Goal: Navigation & Orientation: Find specific page/section

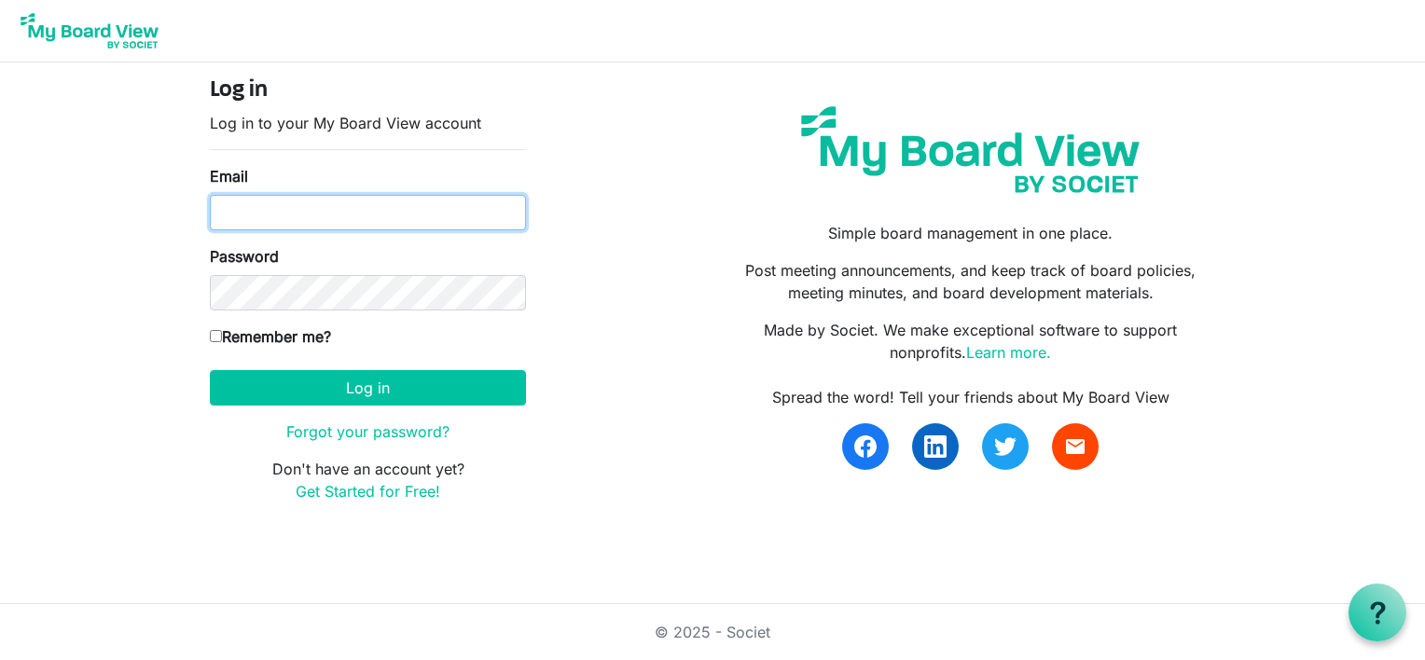
click at [246, 213] on input "Email" at bounding box center [368, 212] width 316 height 35
type input "boardoftrustees@miu.edu"
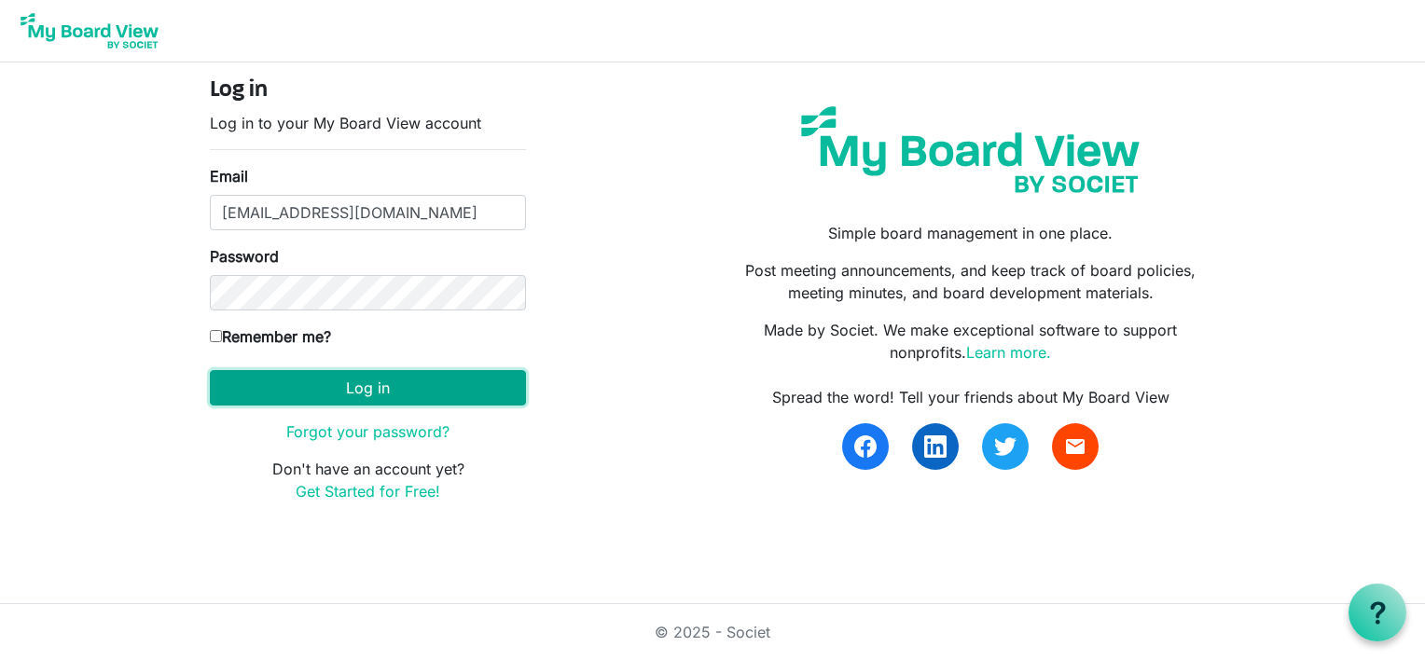
click at [340, 388] on button "Log in" at bounding box center [368, 387] width 316 height 35
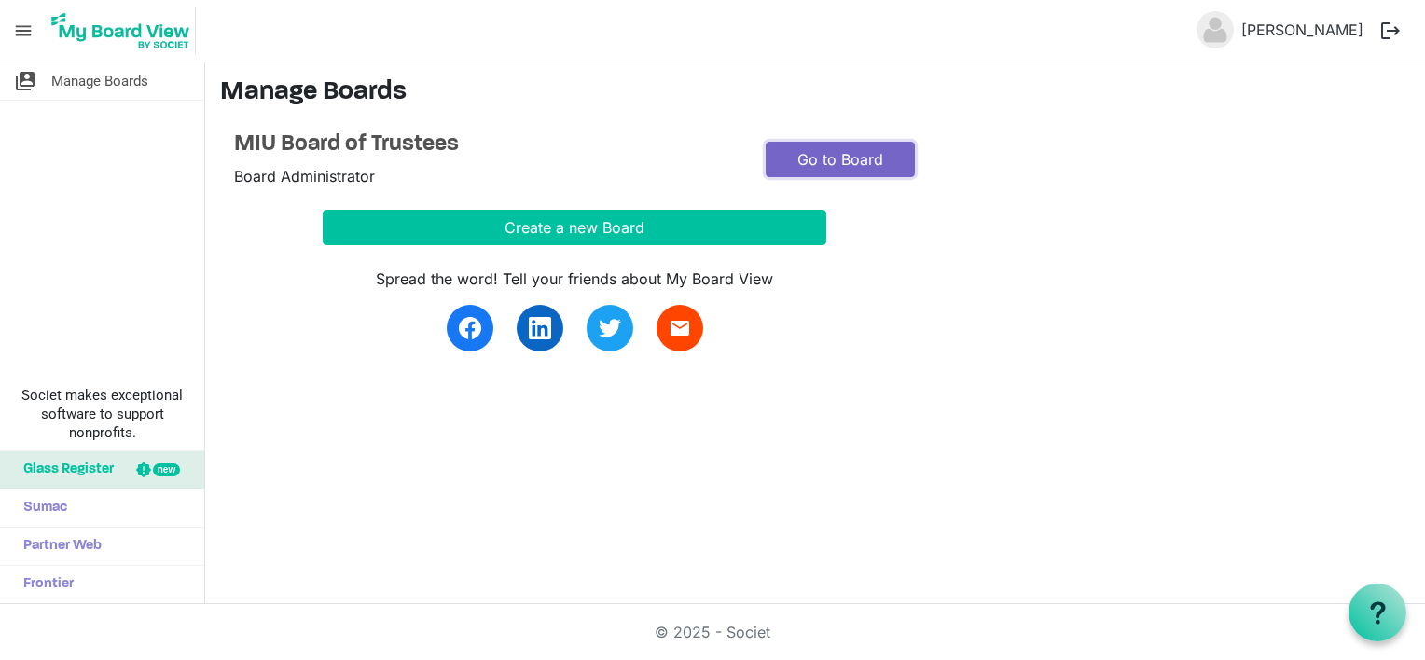
click at [839, 150] on link "Go to Board" at bounding box center [840, 159] width 149 height 35
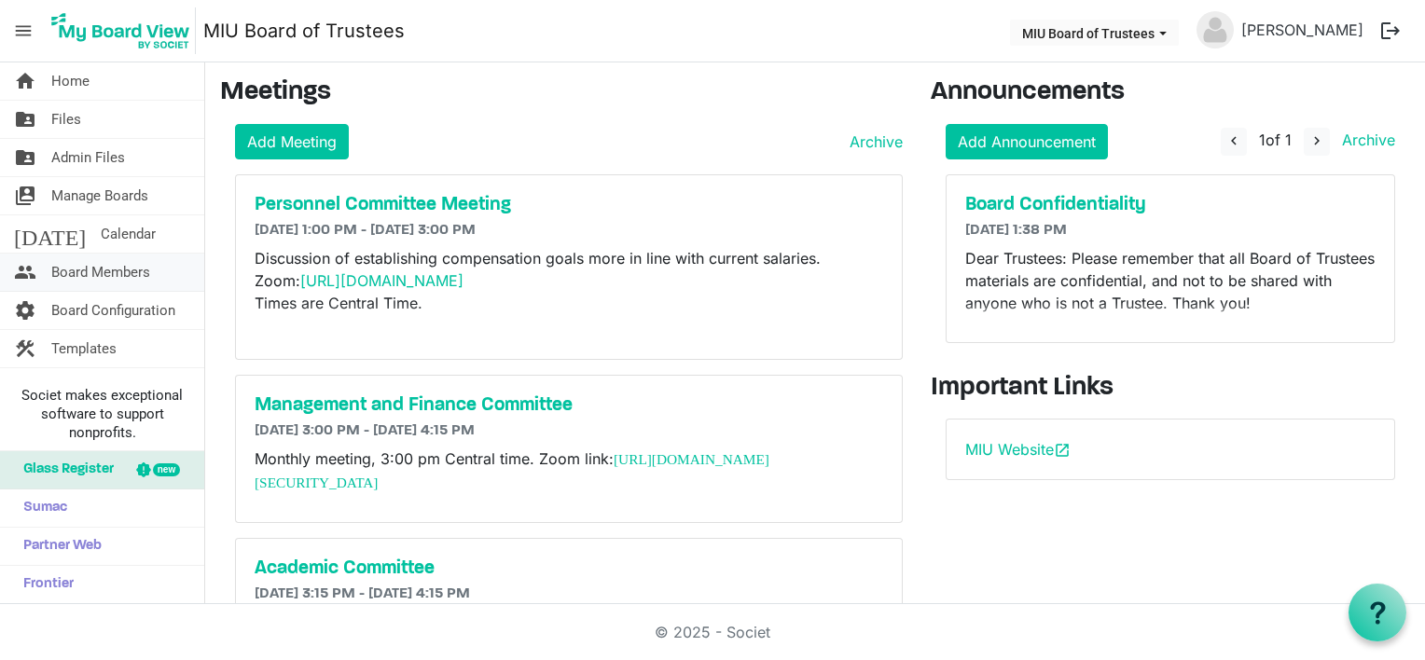
click at [104, 269] on span "Board Members" at bounding box center [100, 272] width 99 height 37
